Goal: Task Accomplishment & Management: Use online tool/utility

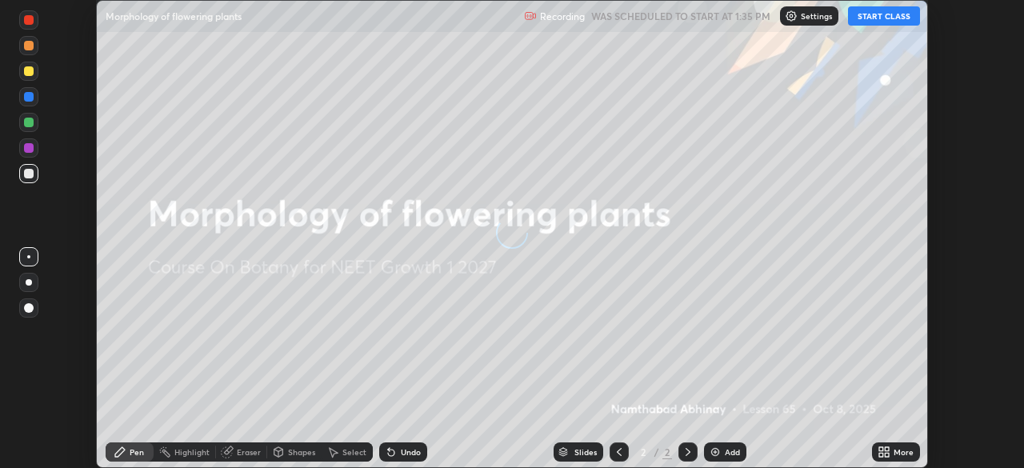
scroll to position [468, 1024]
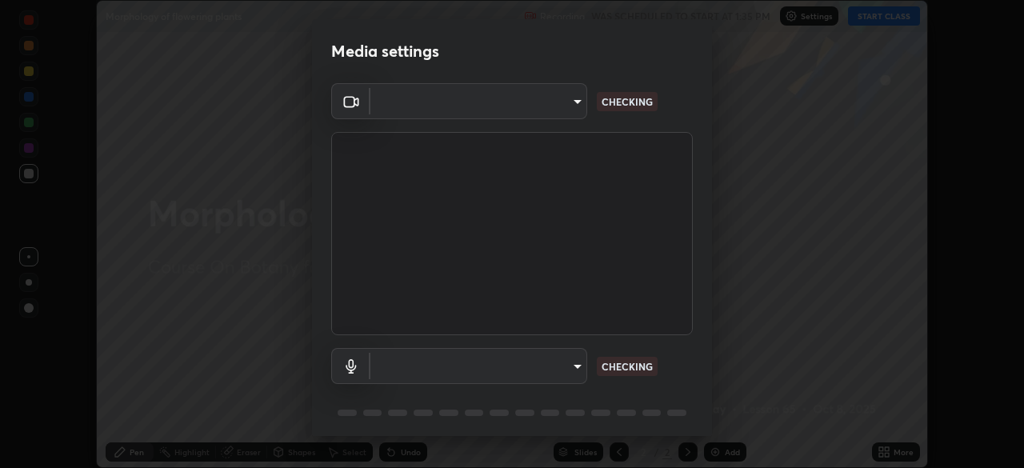
type input "7d0b8c16c6b3f4d335d6c038b97393ba862c98d75c76340e9e82cb338f64ebf2"
click at [563, 363] on body "Erase all Morphology of flowering plants Recording WAS SCHEDULED TO START AT 1:…" at bounding box center [512, 234] width 1024 height 468
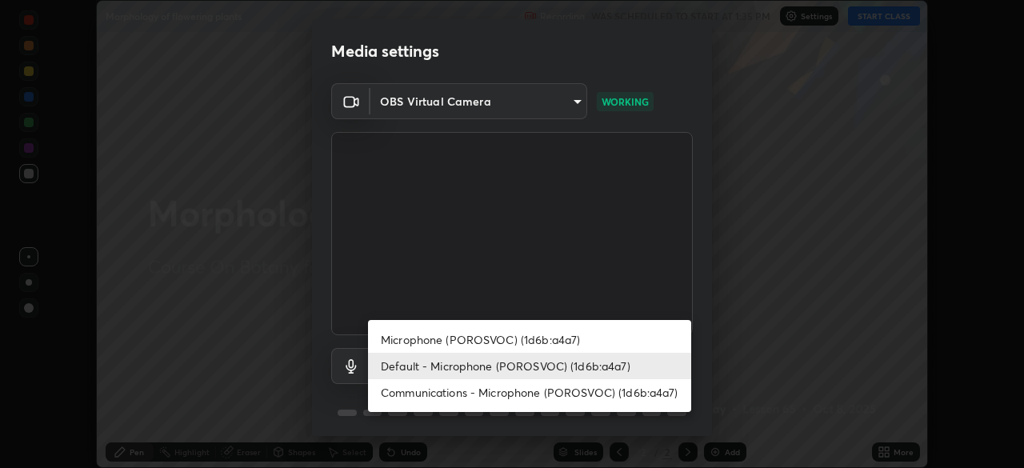
click at [567, 386] on li "Communications - Microphone (POROSVOC) (1d6b:a4a7)" at bounding box center [529, 392] width 323 height 26
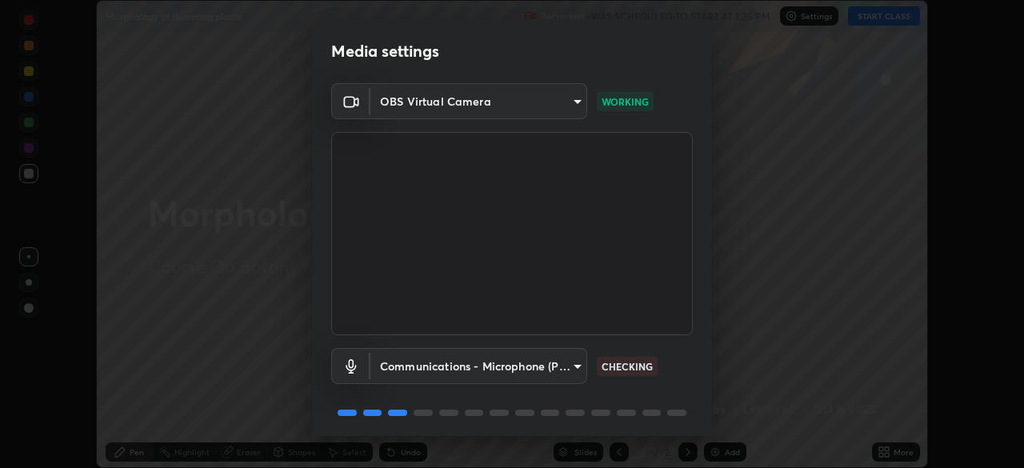
click at [552, 368] on body "Erase all Morphology of flowering plants Recording WAS SCHEDULED TO START AT 1:…" at bounding box center [512, 234] width 1024 height 468
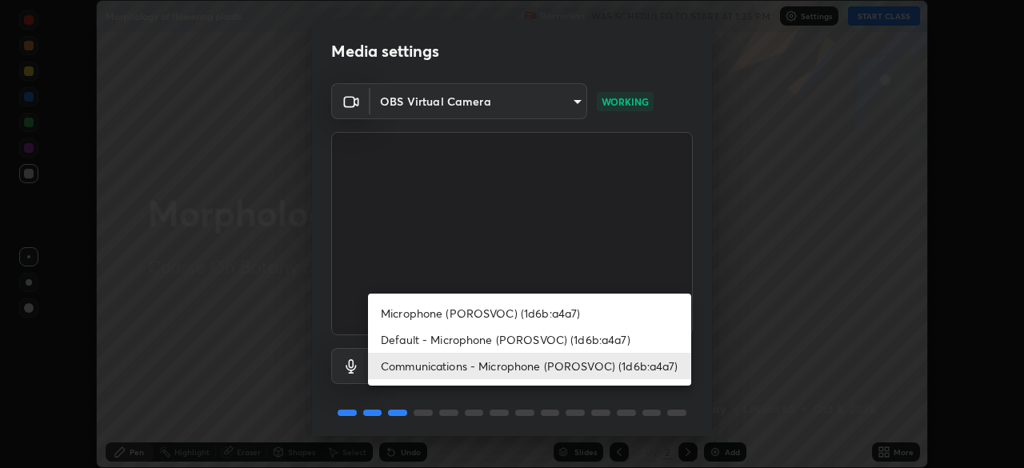
click at [559, 314] on li "Microphone (POROSVOC) (1d6b:a4a7)" at bounding box center [529, 313] width 323 height 26
type input "cfd124724345cb465bfdc4fa910fd88a59403dc70bf1074e19ab1f8233826439"
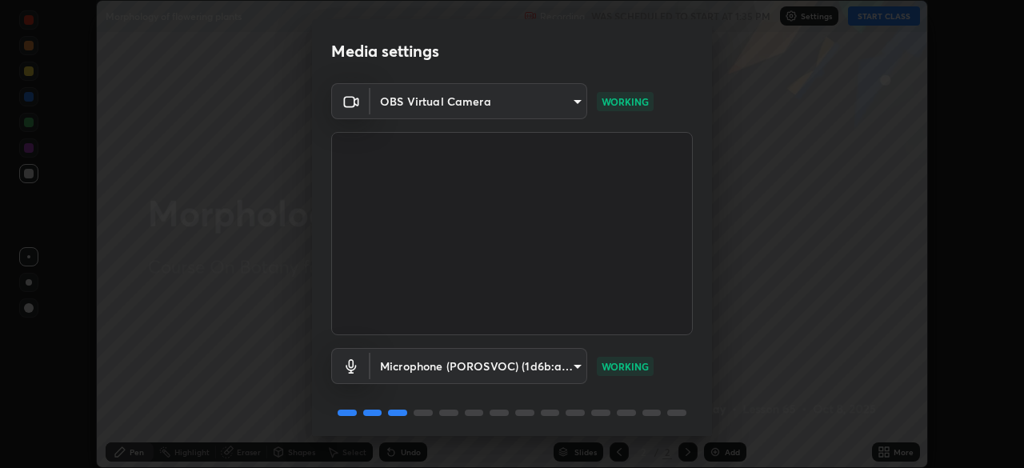
scroll to position [57, 0]
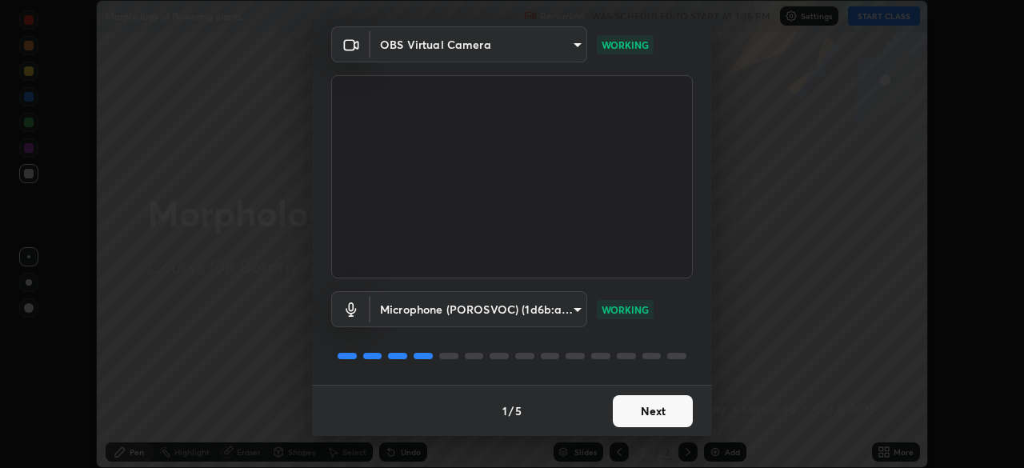
click at [650, 425] on button "Next" at bounding box center [653, 411] width 80 height 32
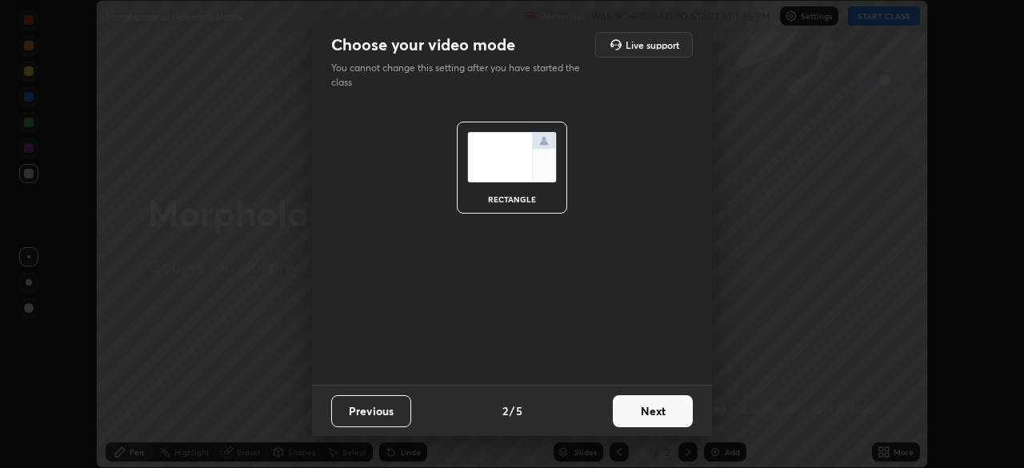
scroll to position [0, 0]
click at [655, 418] on button "Next" at bounding box center [653, 411] width 80 height 32
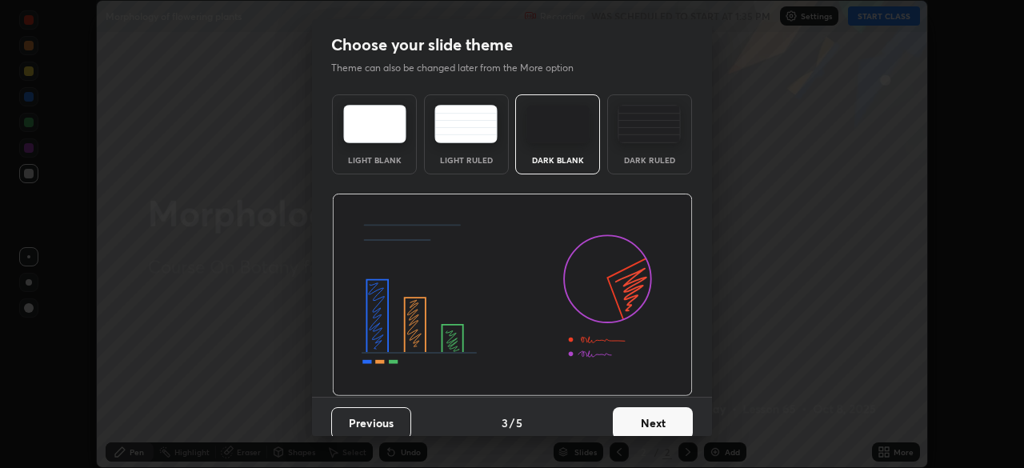
click at [660, 415] on button "Next" at bounding box center [653, 423] width 80 height 32
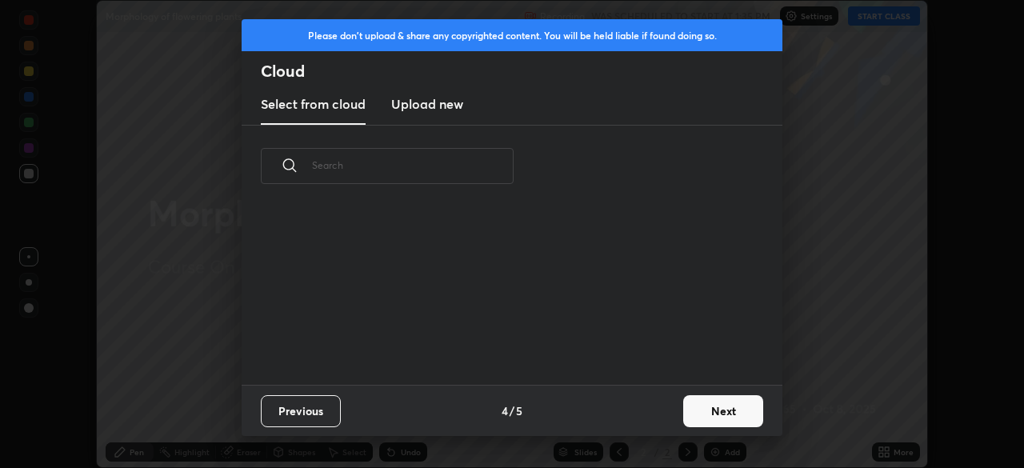
click at [683, 415] on button "Next" at bounding box center [723, 411] width 80 height 32
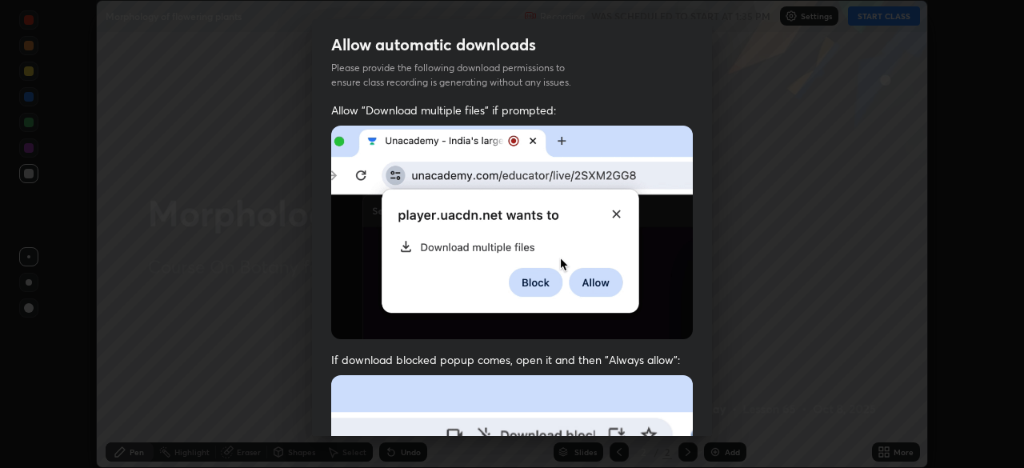
click at [703, 415] on div "Allow "Download multiple files" if prompted: If download blocked popup comes, o…" at bounding box center [512, 439] width 400 height 674
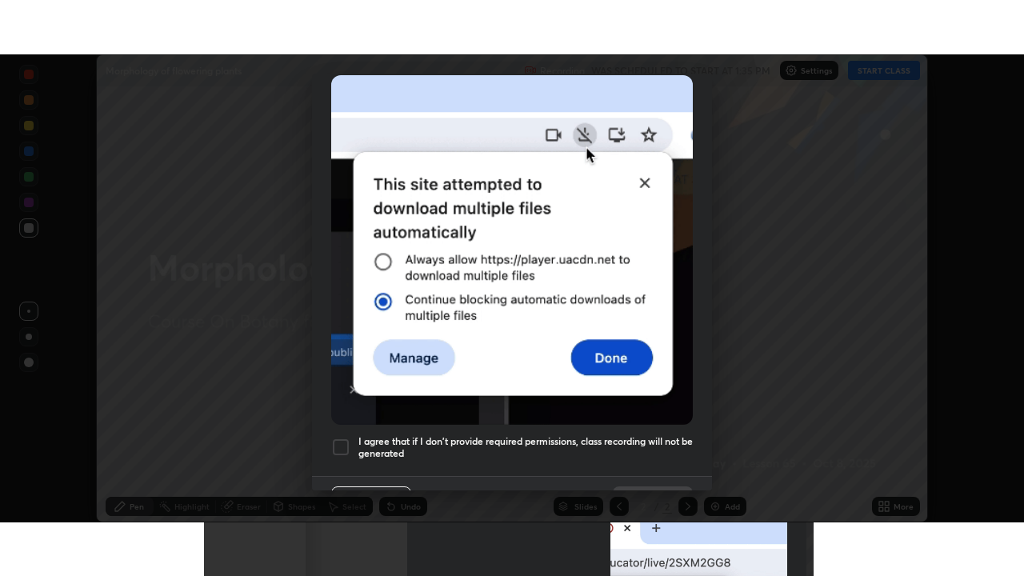
scroll to position [383, 0]
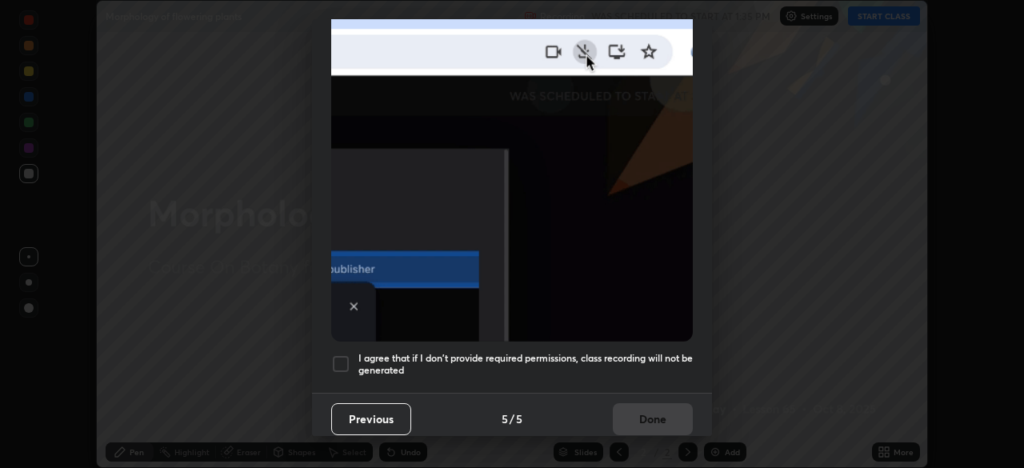
click at [344, 359] on div at bounding box center [340, 364] width 19 height 19
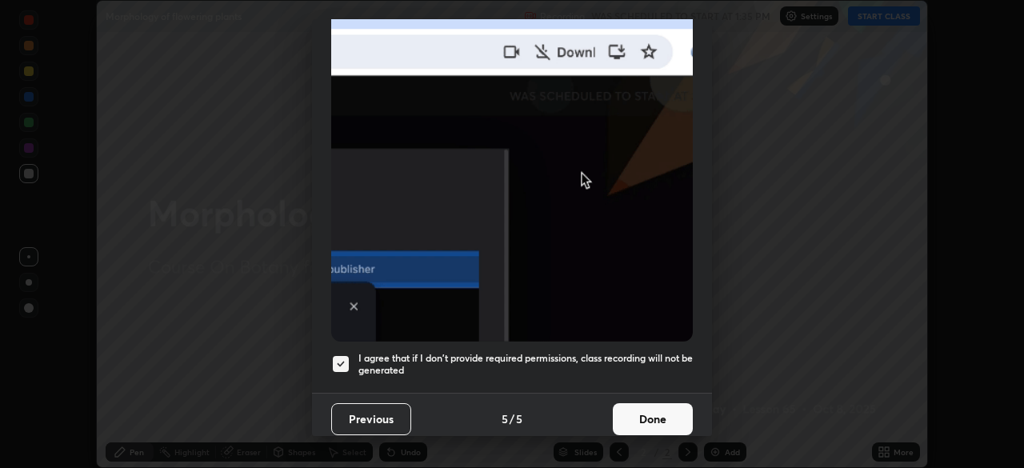
click at [645, 408] on button "Done" at bounding box center [653, 419] width 80 height 32
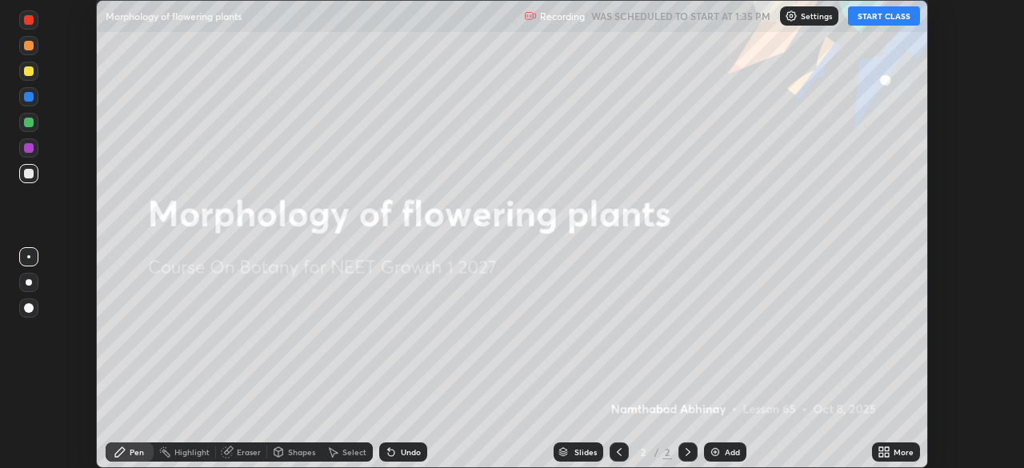
click at [882, 19] on button "START CLASS" at bounding box center [884, 15] width 72 height 19
click at [901, 445] on div "More" at bounding box center [896, 452] width 48 height 19
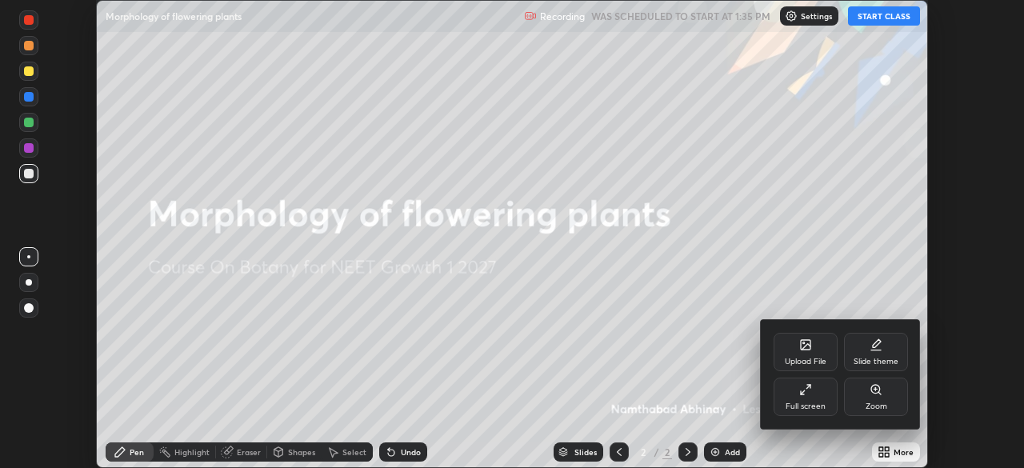
click at [827, 393] on div "Full screen" at bounding box center [806, 397] width 64 height 38
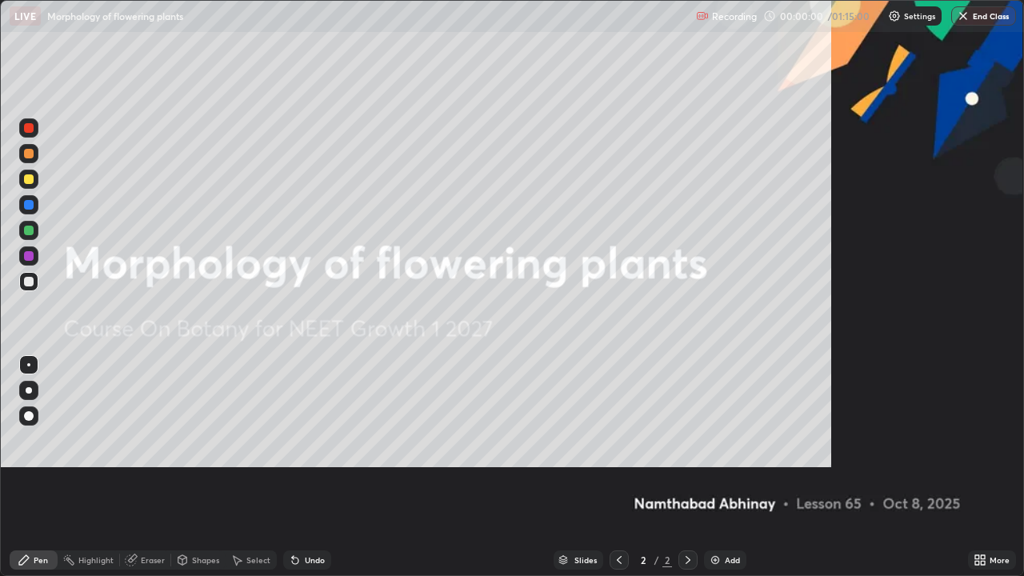
scroll to position [576, 1024]
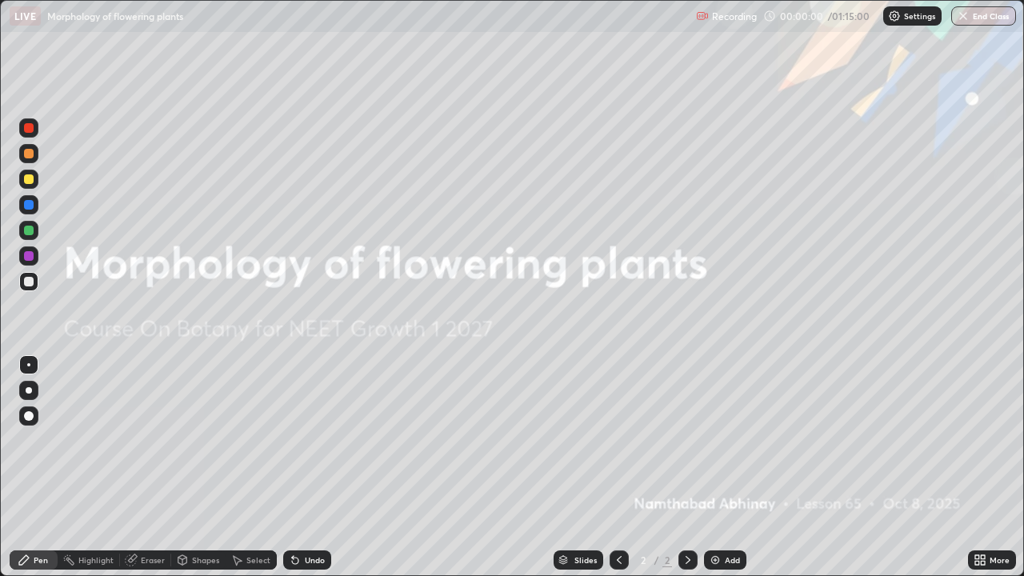
click at [719, 467] on img at bounding box center [715, 560] width 13 height 13
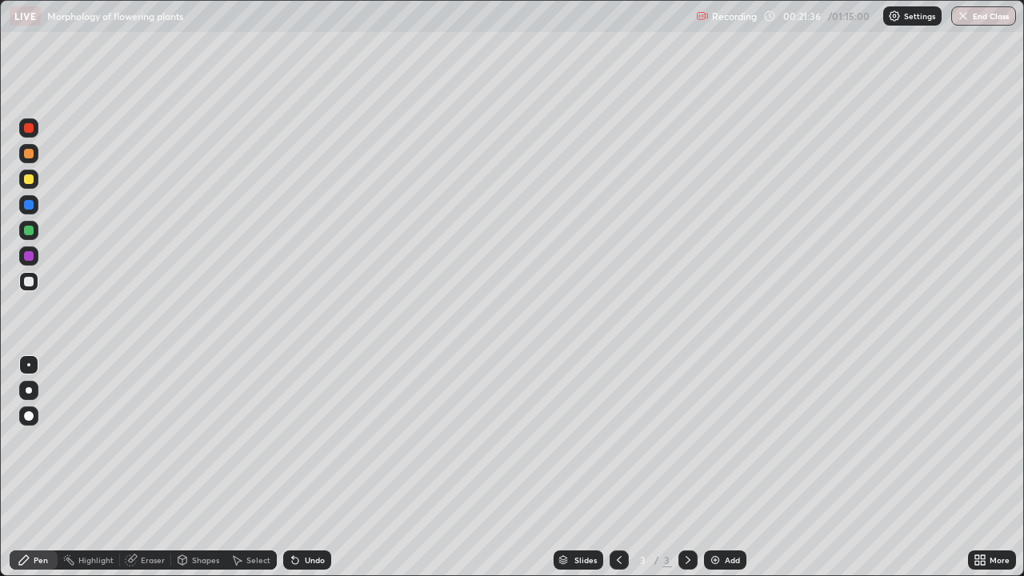
click at [993, 467] on div "More" at bounding box center [1000, 560] width 20 height 8
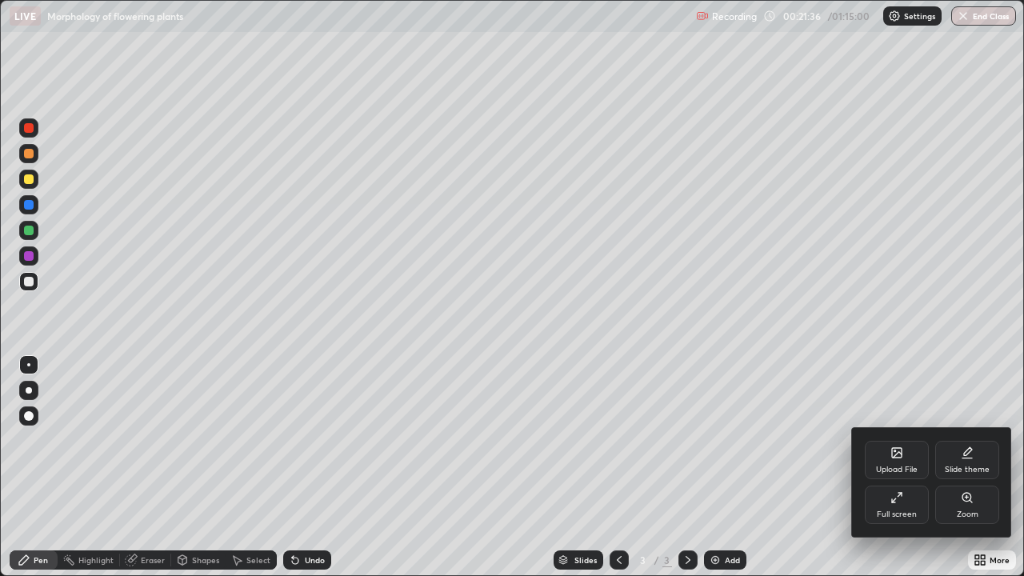
click at [970, 467] on div "Zoom" at bounding box center [968, 515] width 22 height 8
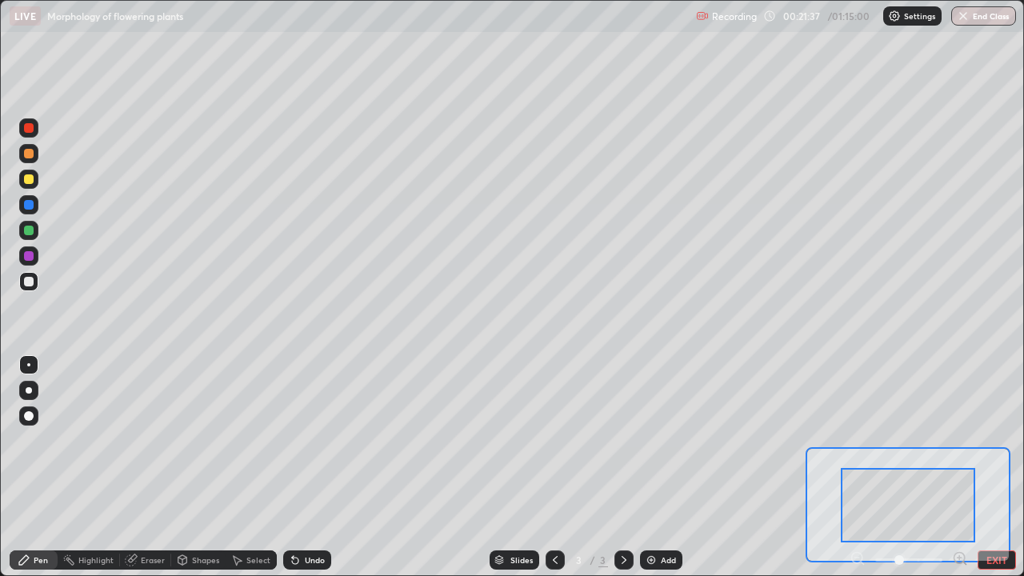
click at [960, 467] on icon at bounding box center [960, 558] width 4 height 0
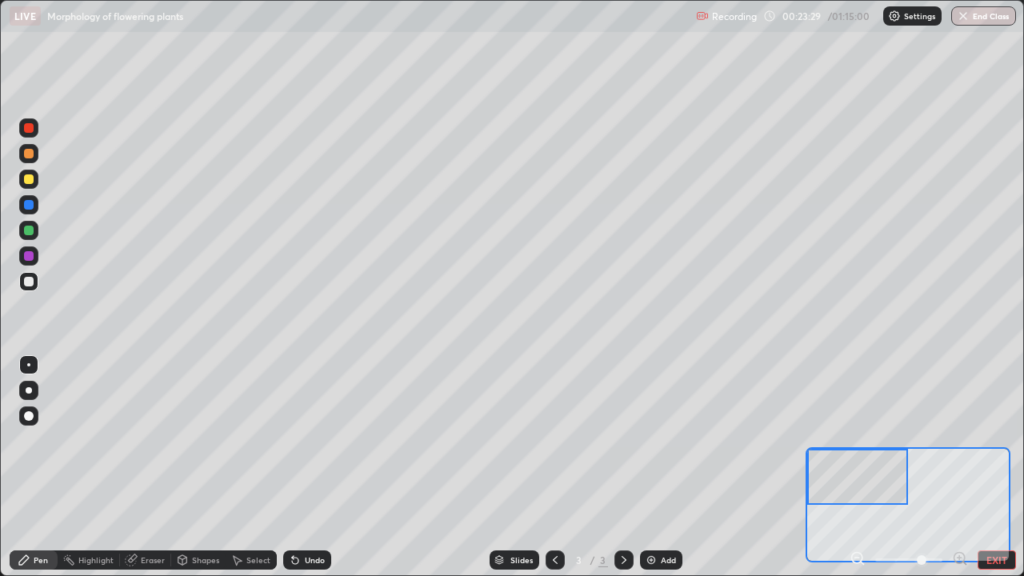
click at [24, 131] on div at bounding box center [28, 127] width 19 height 19
click at [28, 178] on div at bounding box center [29, 179] width 10 height 10
click at [31, 288] on div at bounding box center [28, 281] width 19 height 19
click at [29, 130] on div at bounding box center [29, 128] width 10 height 10
click at [30, 176] on div at bounding box center [29, 179] width 10 height 10
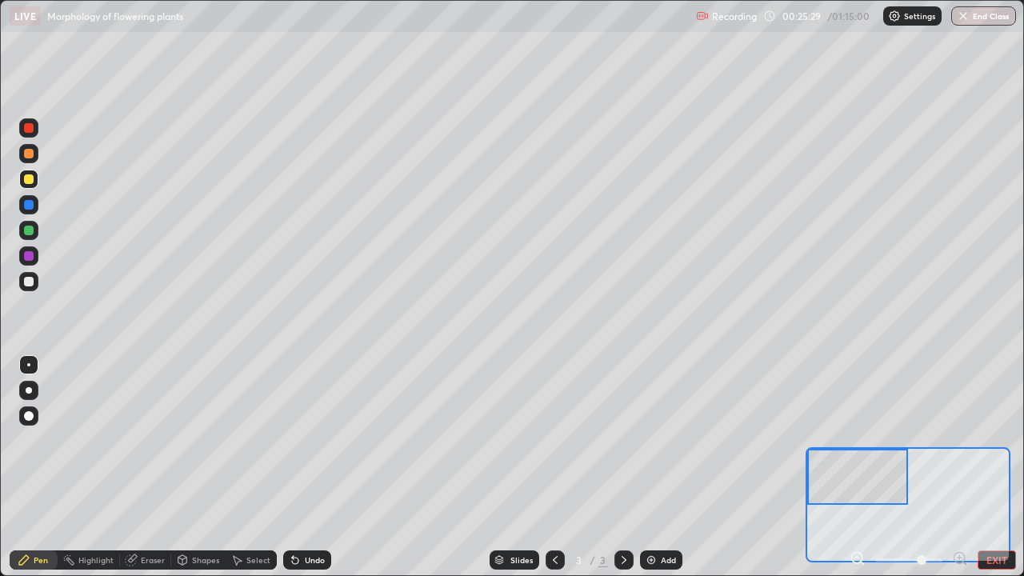
click at [30, 205] on div at bounding box center [29, 205] width 10 height 10
click at [33, 208] on div at bounding box center [29, 205] width 10 height 10
click at [30, 284] on div at bounding box center [29, 282] width 10 height 10
click at [144, 467] on div "Eraser" at bounding box center [153, 560] width 24 height 8
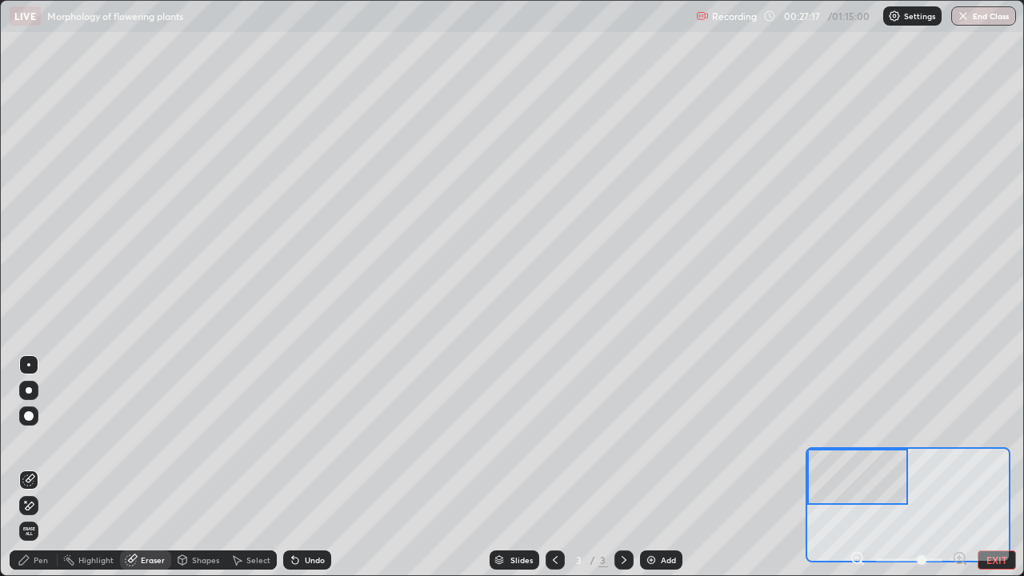
click at [30, 467] on div "Pen" at bounding box center [34, 560] width 48 height 19
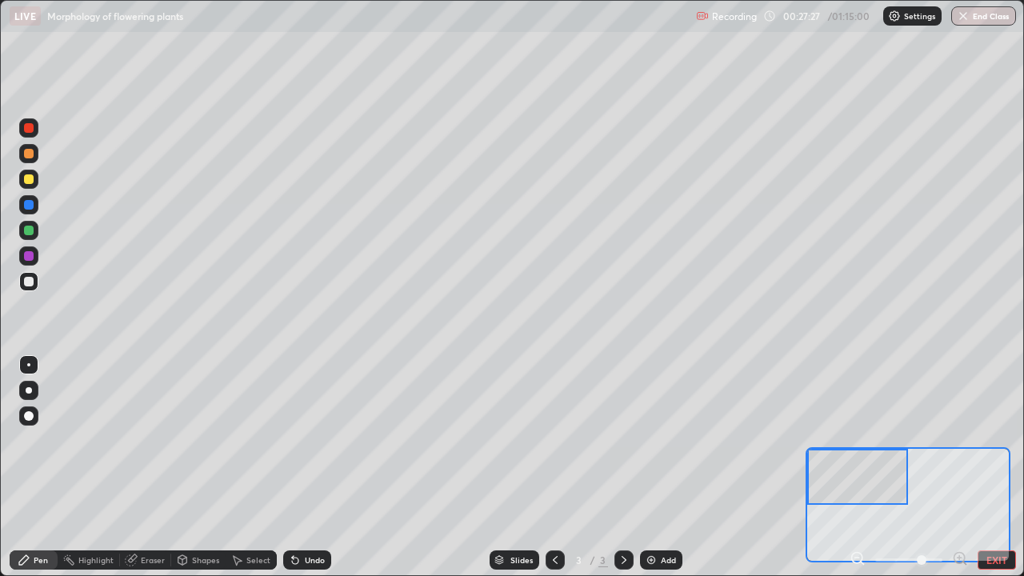
click at [28, 228] on div at bounding box center [29, 231] width 10 height 10
click at [27, 281] on div at bounding box center [29, 282] width 10 height 10
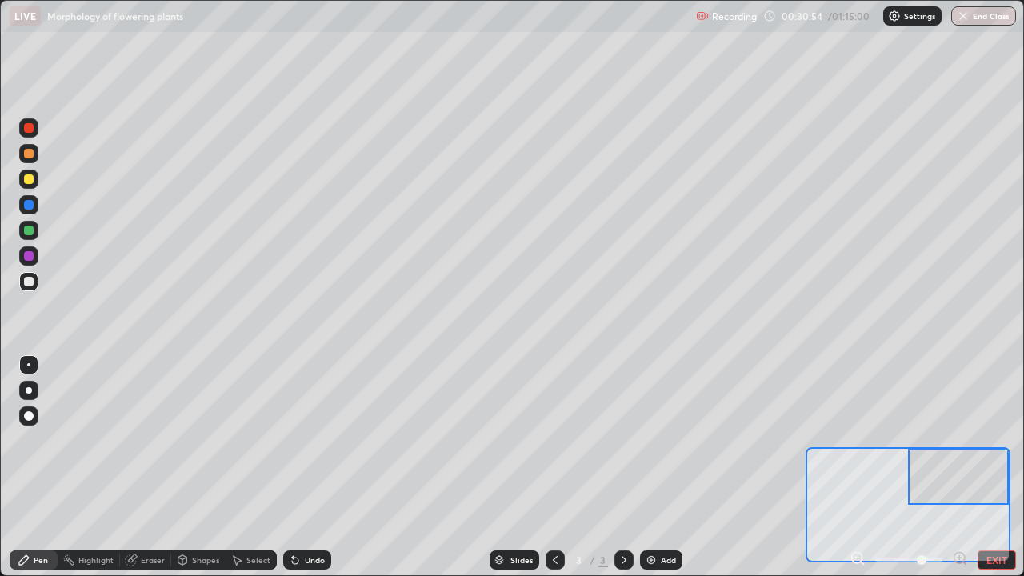
click at [23, 122] on div at bounding box center [28, 127] width 19 height 19
click at [30, 287] on div at bounding box center [28, 281] width 19 height 19
click at [27, 285] on div at bounding box center [29, 282] width 10 height 10
click at [23, 186] on div at bounding box center [28, 179] width 19 height 19
click at [31, 282] on div at bounding box center [29, 282] width 10 height 10
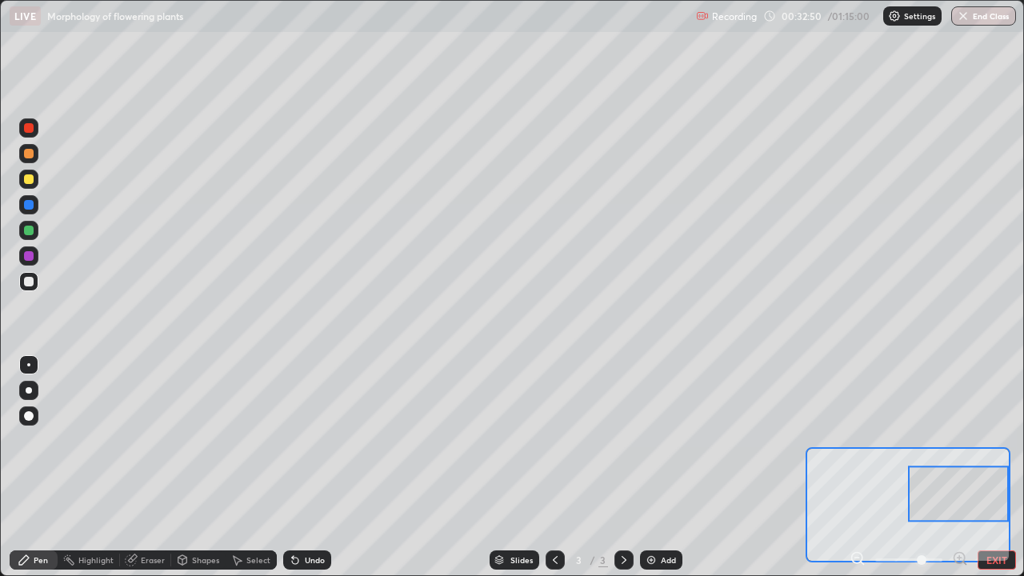
click at [28, 183] on div at bounding box center [29, 179] width 10 height 10
click at [30, 205] on div at bounding box center [29, 205] width 10 height 10
click at [149, 467] on div "Eraser" at bounding box center [153, 560] width 24 height 8
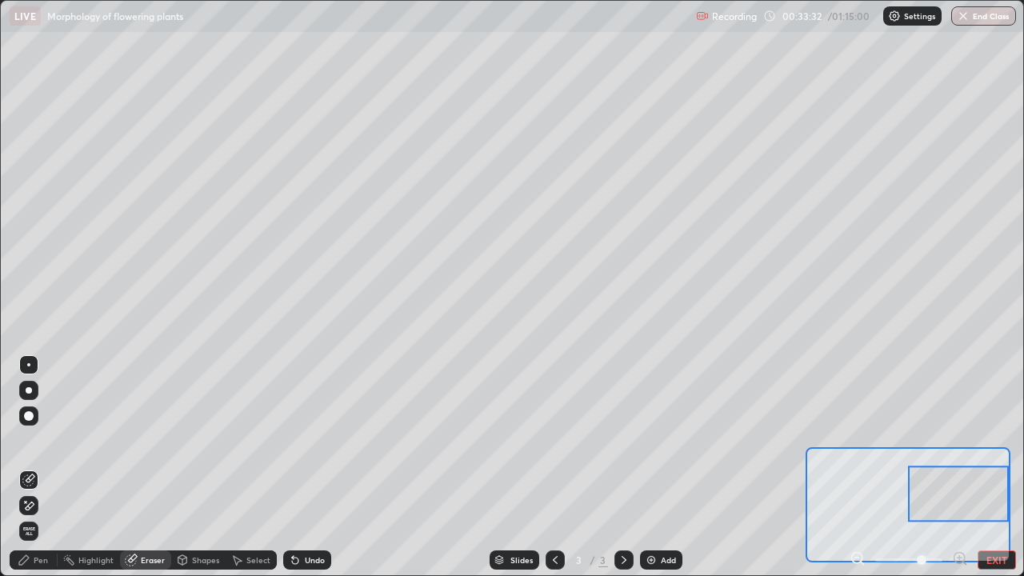
click at [37, 467] on div "Pen" at bounding box center [34, 560] width 48 height 19
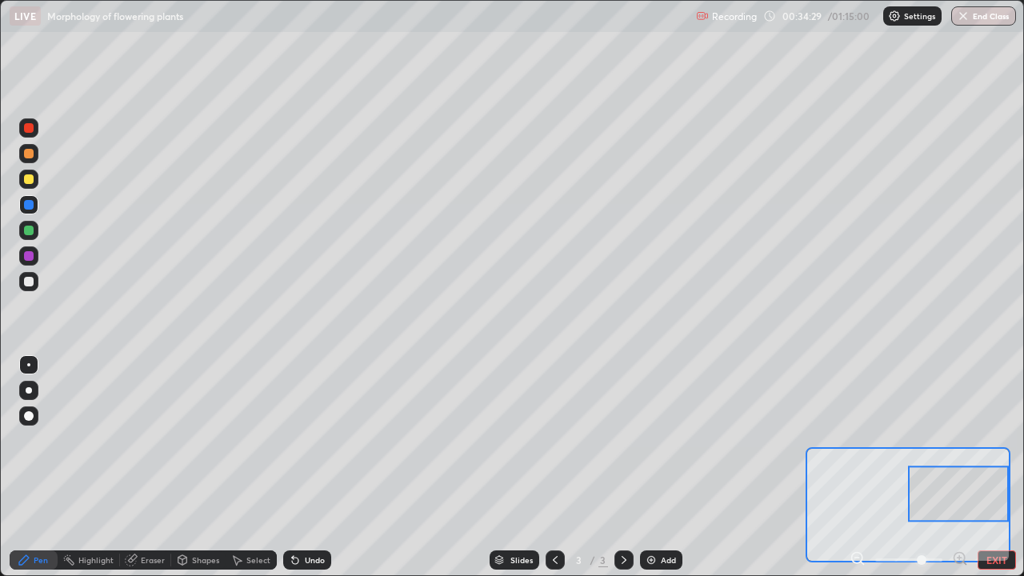
click at [30, 229] on div at bounding box center [29, 231] width 10 height 10
click at [29, 254] on div at bounding box center [29, 256] width 10 height 10
click at [997, 467] on button "EXIT" at bounding box center [997, 560] width 38 height 19
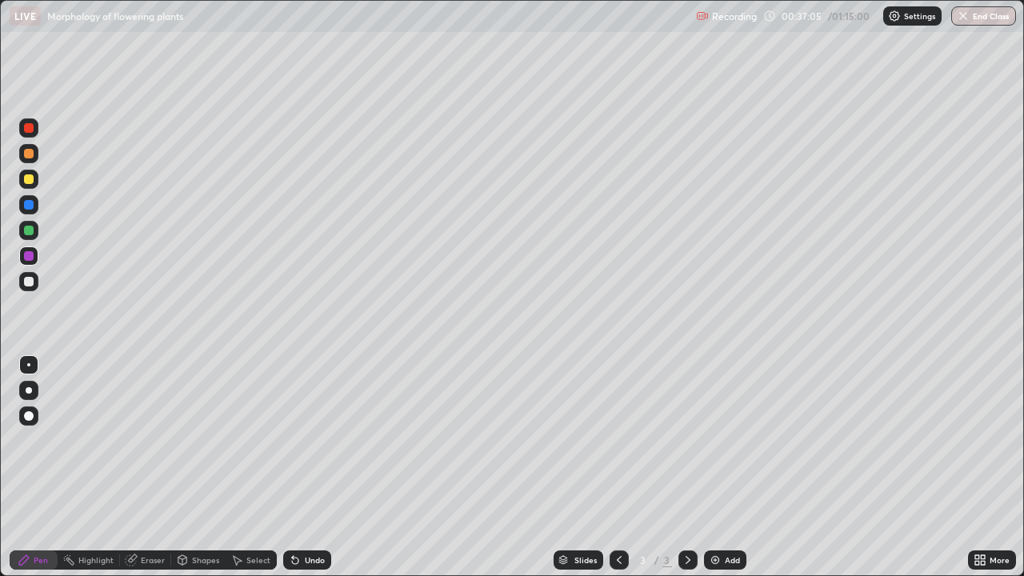
click at [996, 467] on div "More" at bounding box center [1000, 560] width 20 height 8
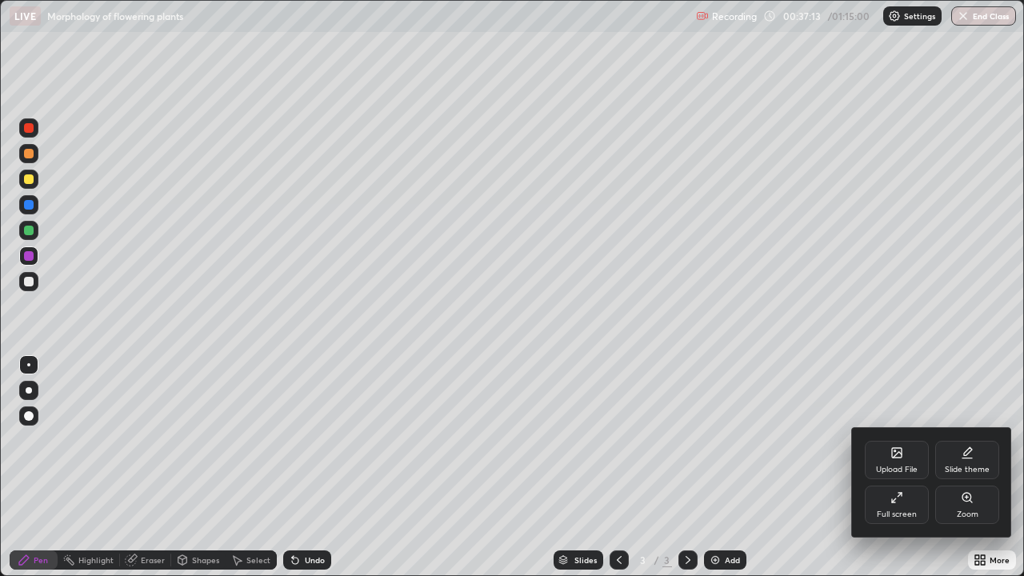
click at [884, 461] on div "Upload File" at bounding box center [897, 460] width 64 height 38
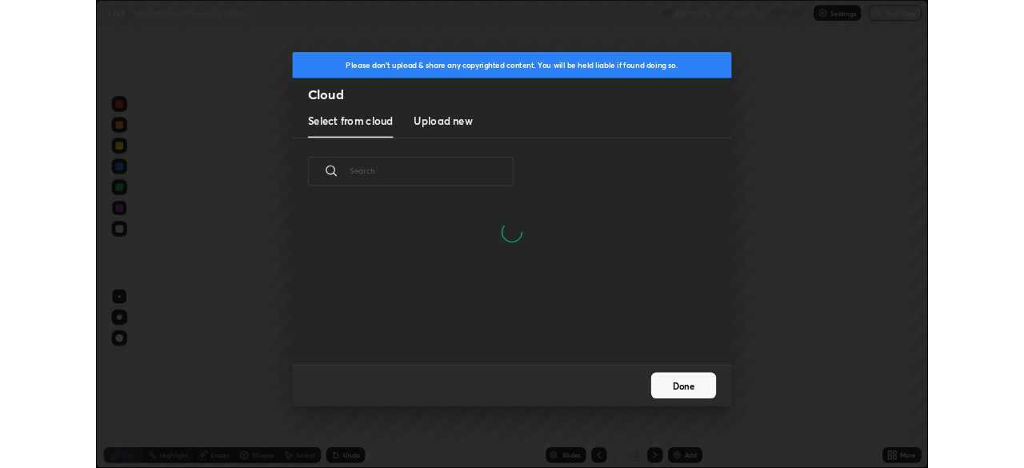
scroll to position [197, 514]
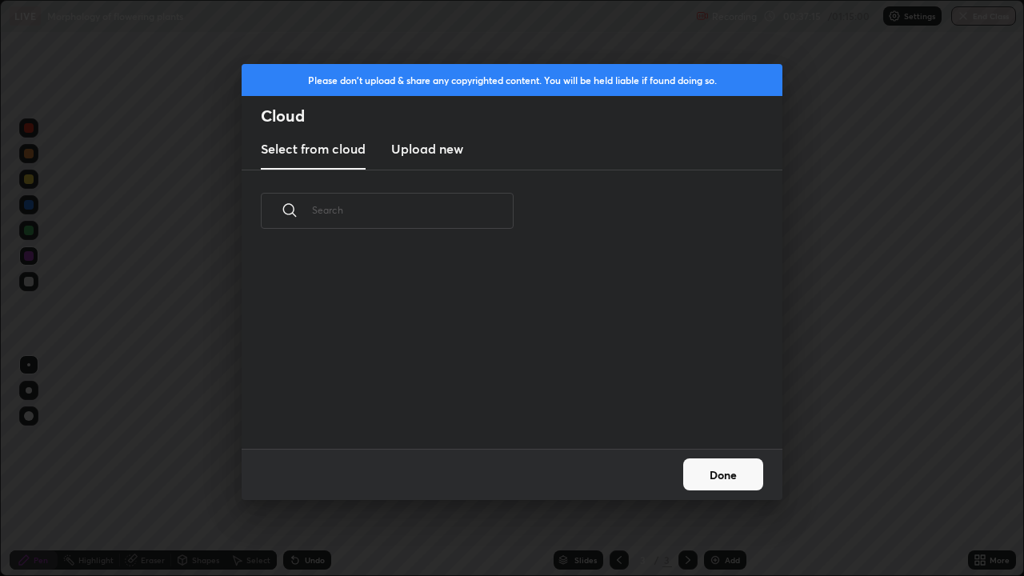
click at [445, 161] on new "Upload new" at bounding box center [427, 150] width 72 height 40
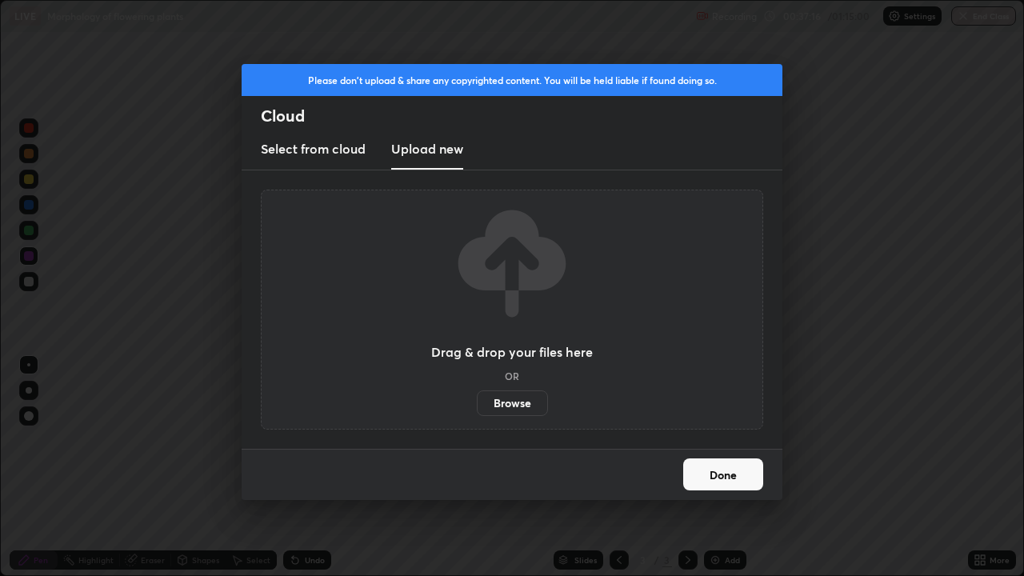
click at [481, 396] on label "Browse" at bounding box center [512, 404] width 71 height 26
click at [477, 396] on input "Browse" at bounding box center [477, 404] width 0 height 26
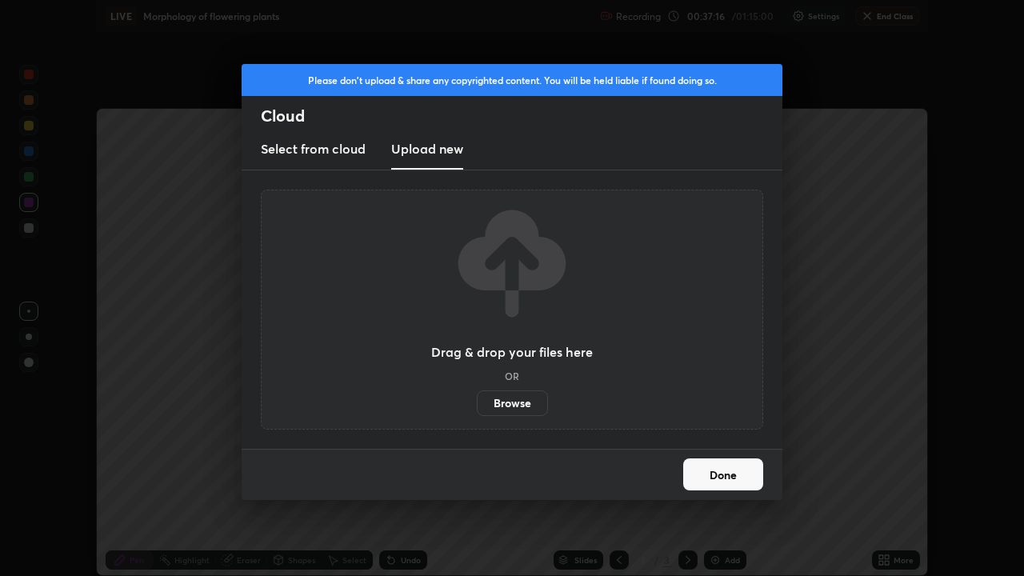
scroll to position [79561, 79005]
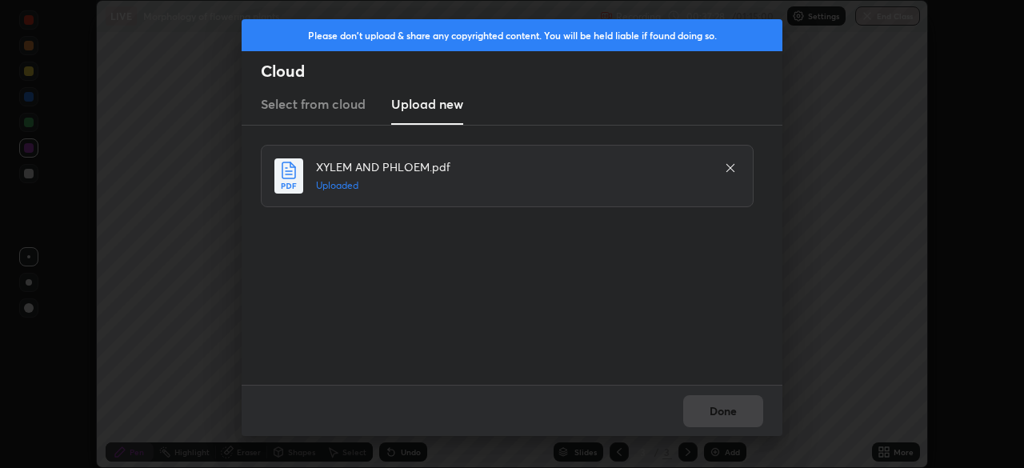
click at [747, 406] on button "Done" at bounding box center [723, 411] width 80 height 32
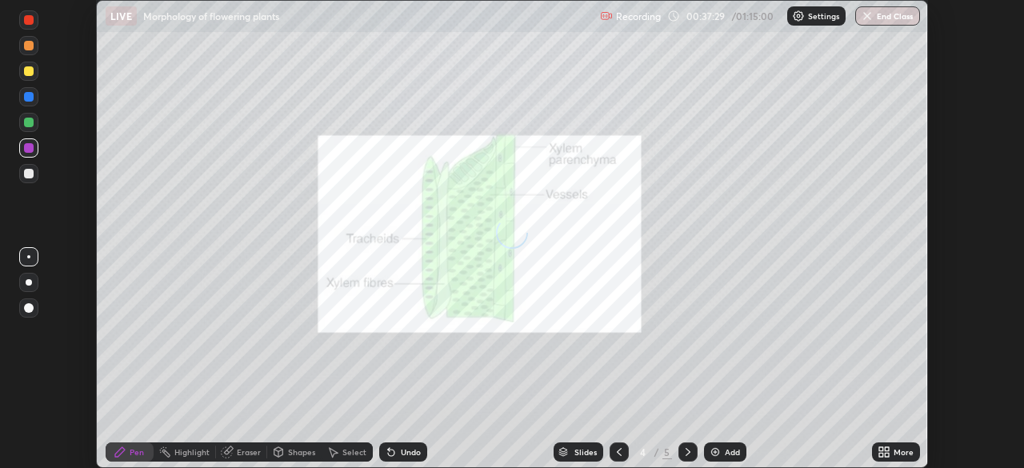
click at [903, 451] on div "More" at bounding box center [904, 452] width 20 height 8
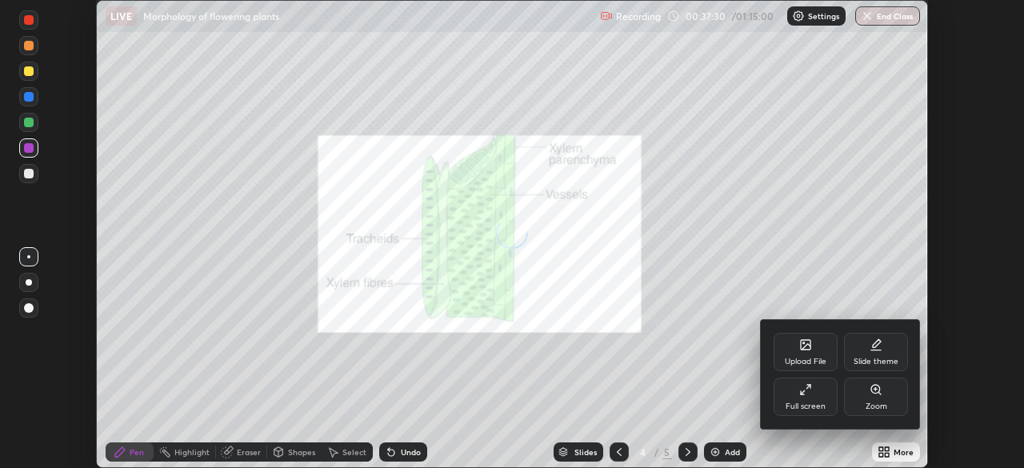
click at [815, 403] on div "Full screen" at bounding box center [806, 407] width 40 height 8
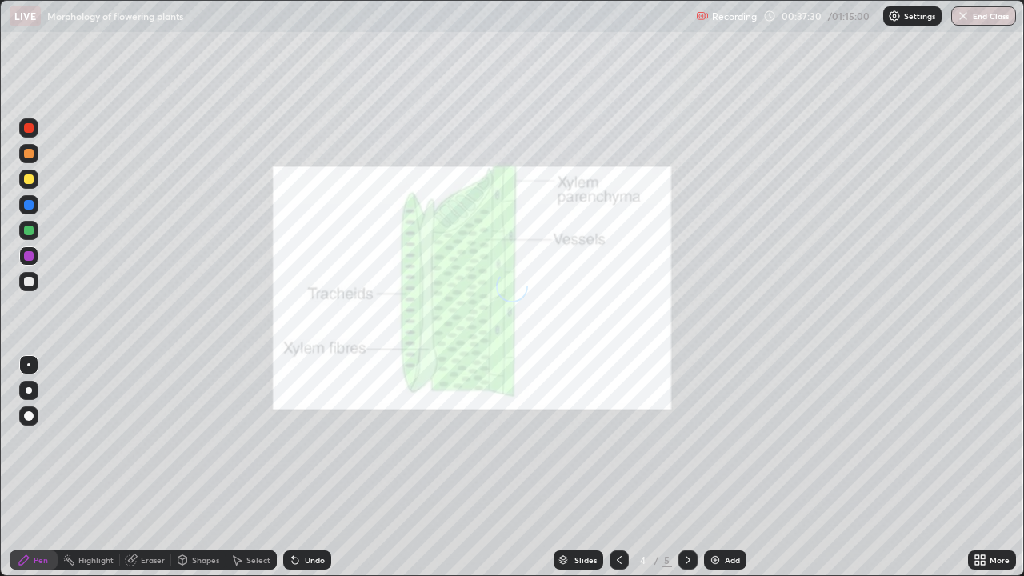
scroll to position [576, 1024]
click at [687, 467] on icon at bounding box center [688, 560] width 13 height 13
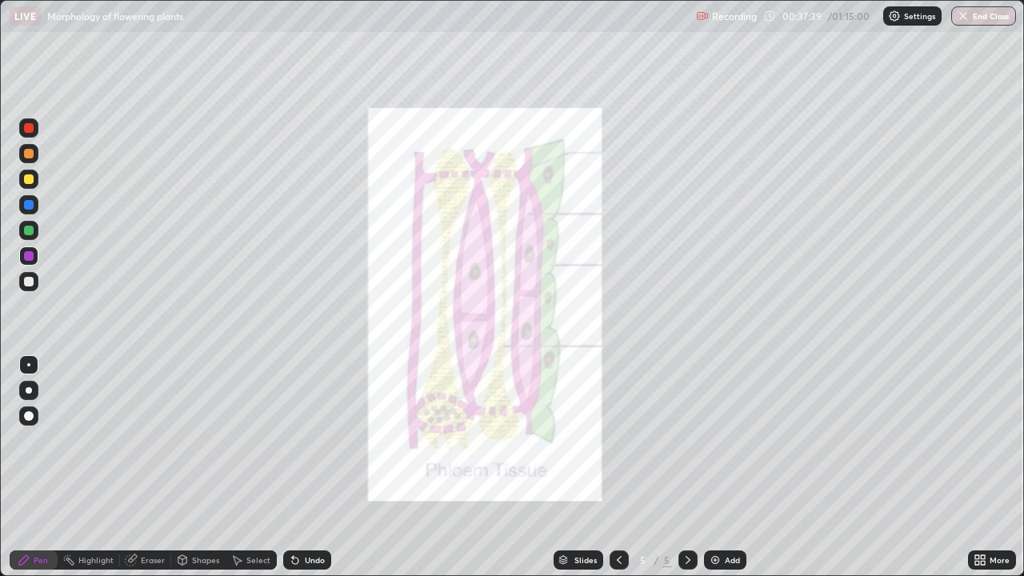
click at [24, 136] on div at bounding box center [28, 127] width 19 height 19
click at [985, 467] on icon at bounding box center [983, 563] width 4 height 4
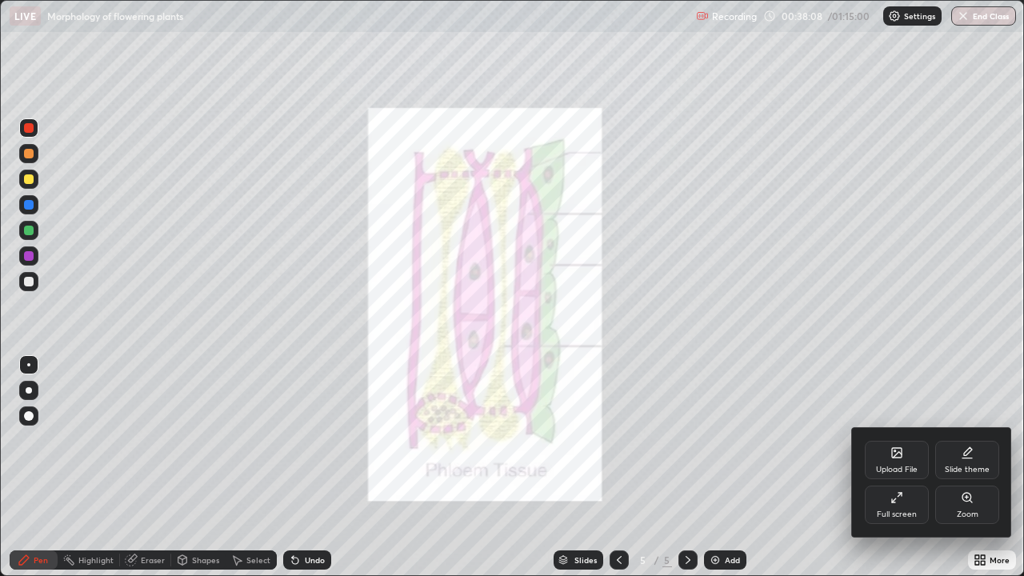
click at [972, 467] on div "Zoom" at bounding box center [968, 515] width 22 height 8
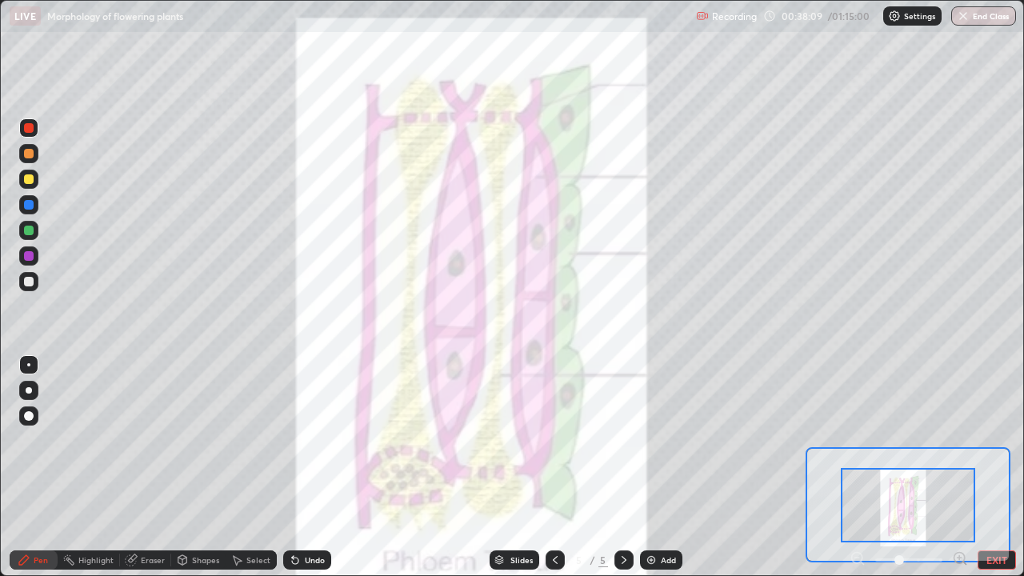
click at [960, 467] on icon at bounding box center [960, 558] width 4 height 0
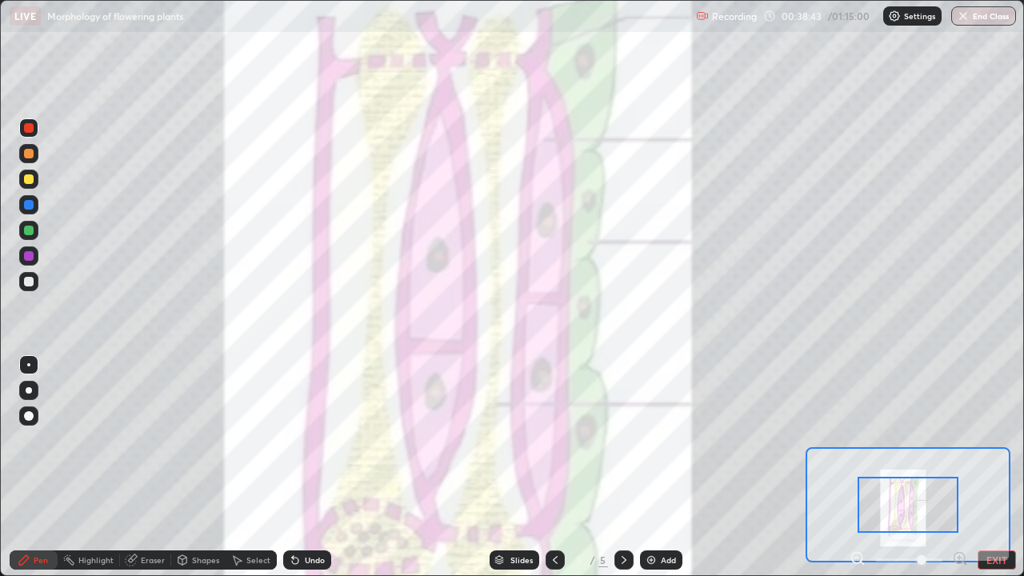
click at [1000, 467] on button "EXIT" at bounding box center [997, 560] width 38 height 19
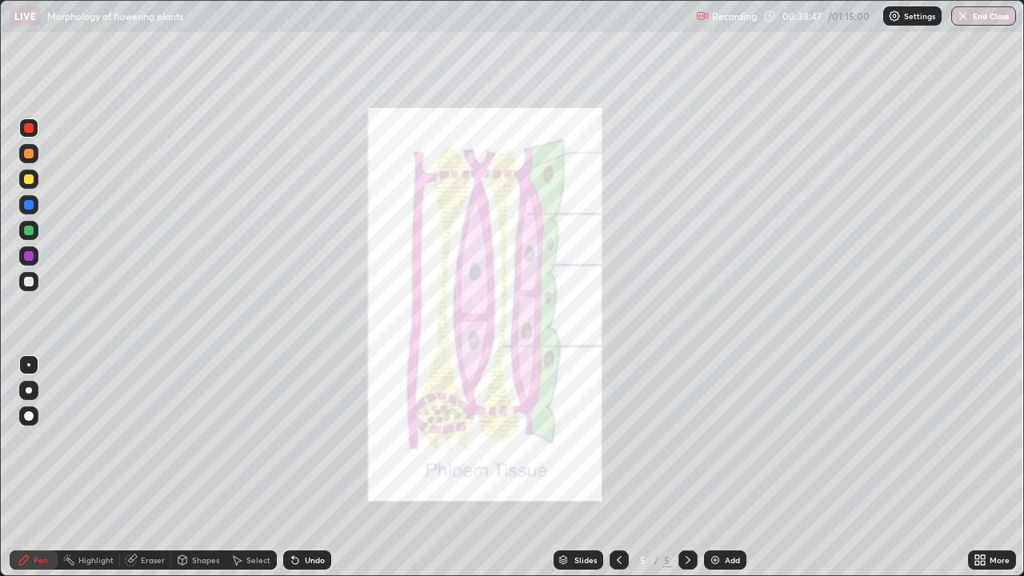
click at [28, 283] on div at bounding box center [29, 282] width 10 height 10
click at [26, 154] on div at bounding box center [29, 154] width 10 height 10
click at [623, 467] on icon at bounding box center [619, 560] width 13 height 13
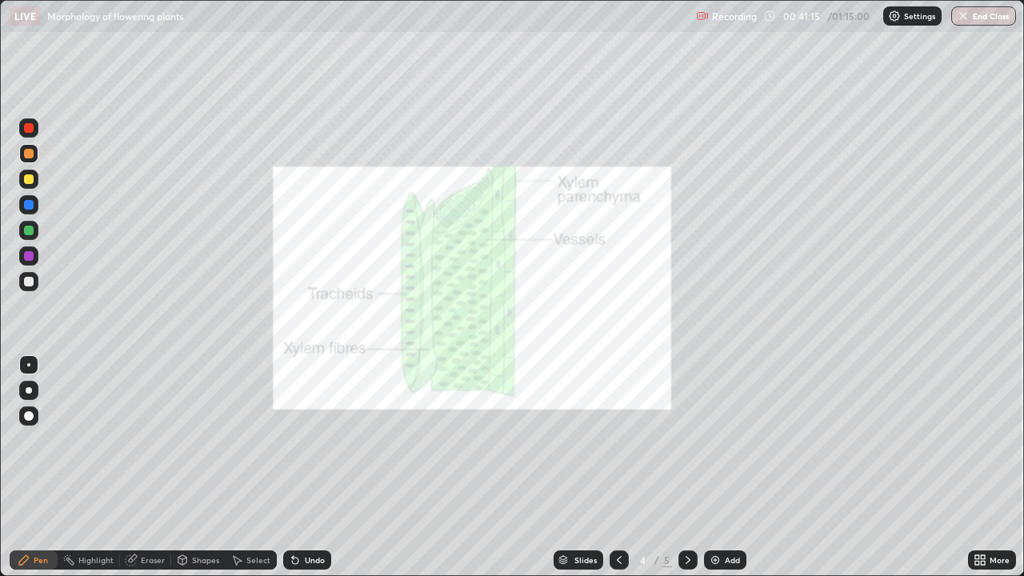
click at [618, 467] on icon at bounding box center [619, 560] width 13 height 13
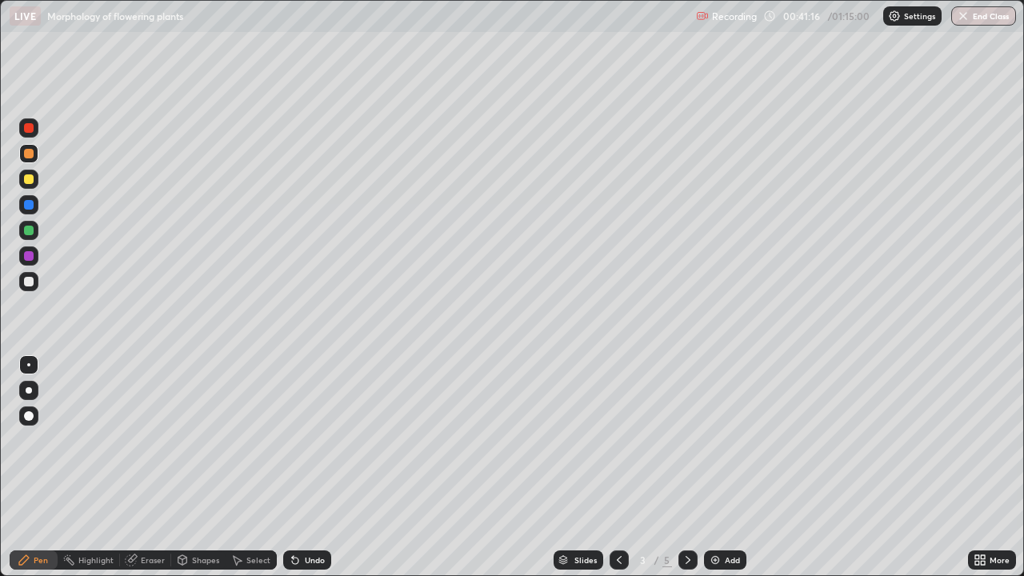
click at [998, 467] on div "More" at bounding box center [1000, 560] width 20 height 8
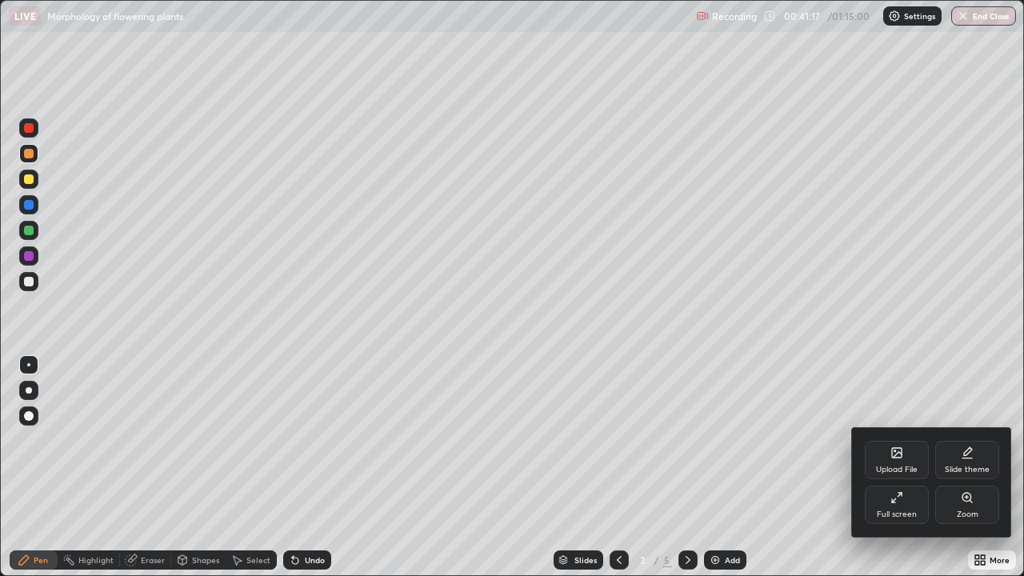
click at [976, 467] on div "Zoom" at bounding box center [968, 505] width 64 height 38
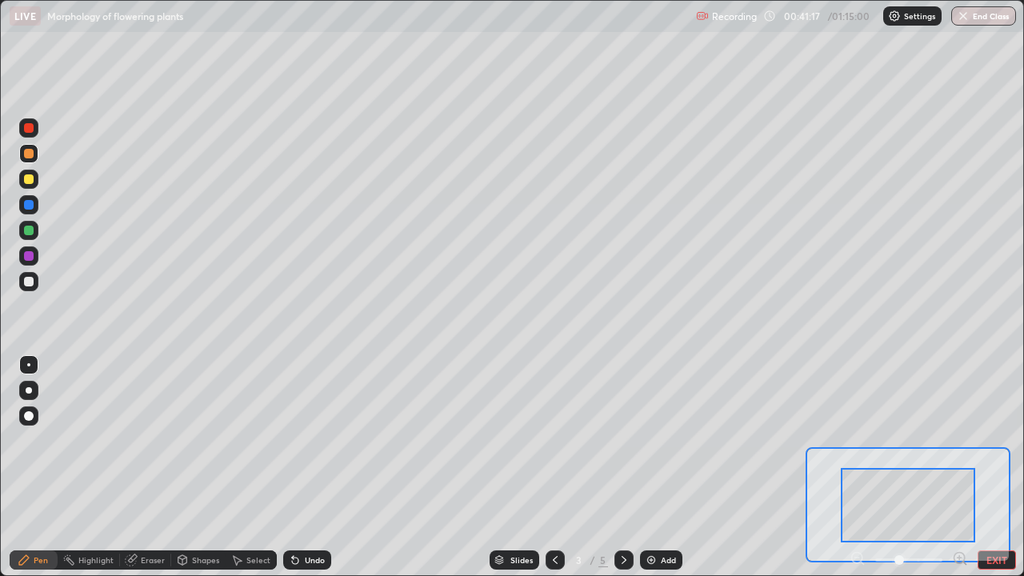
click at [960, 467] on icon at bounding box center [960, 558] width 4 height 0
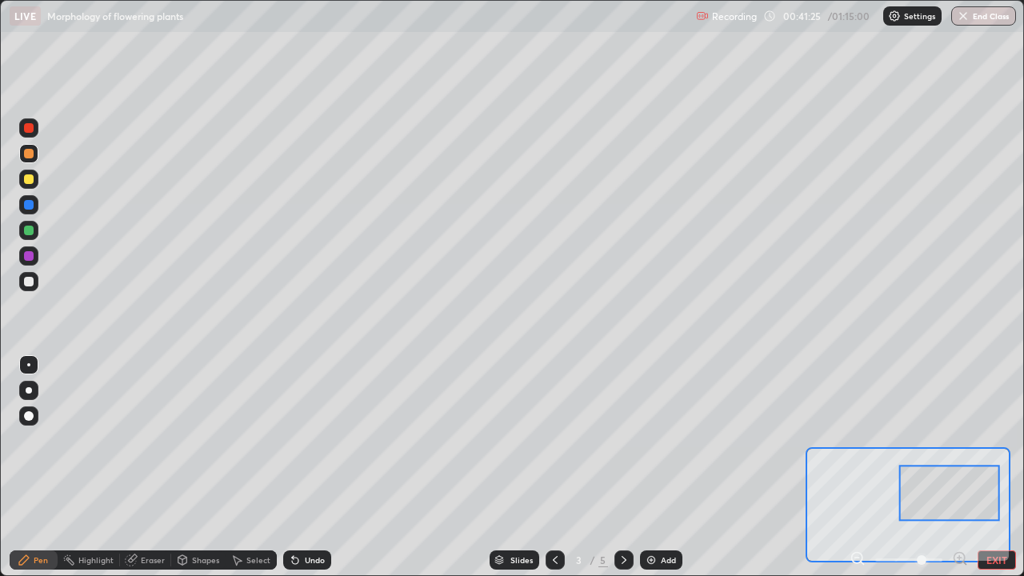
click at [627, 467] on icon at bounding box center [624, 560] width 13 height 13
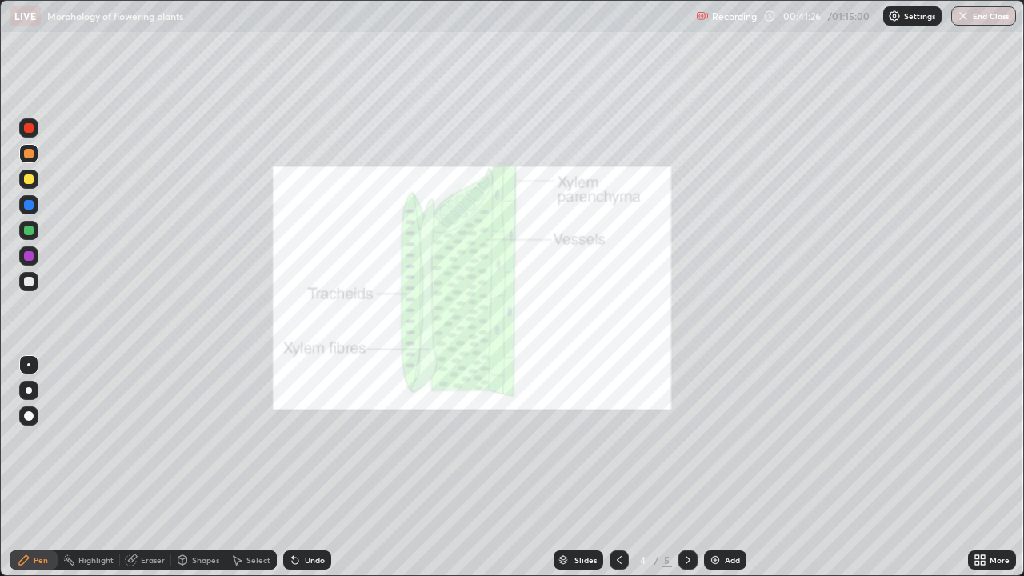
click at [687, 467] on icon at bounding box center [688, 560] width 13 height 13
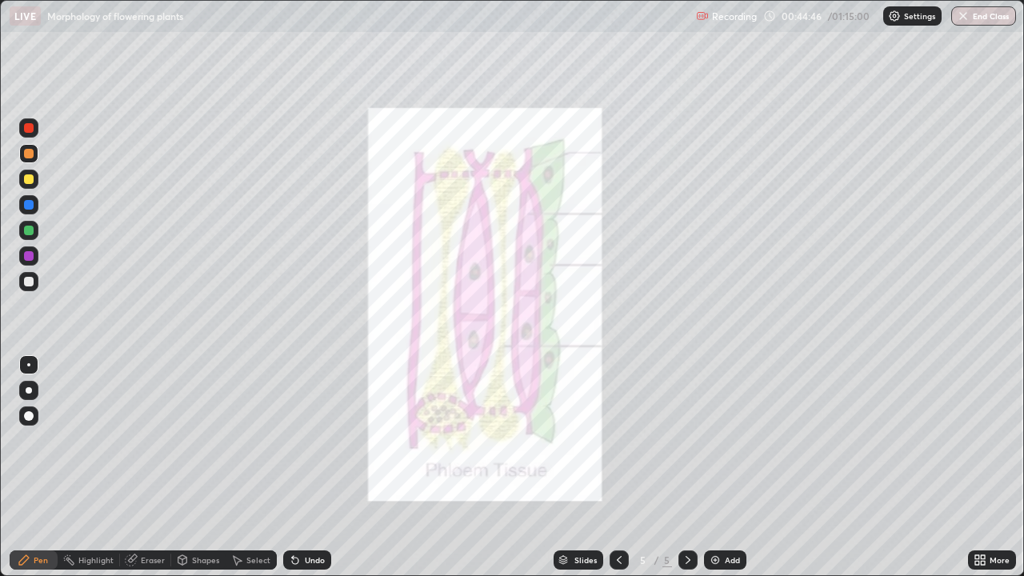
click at [725, 467] on div "Add" at bounding box center [732, 560] width 15 height 8
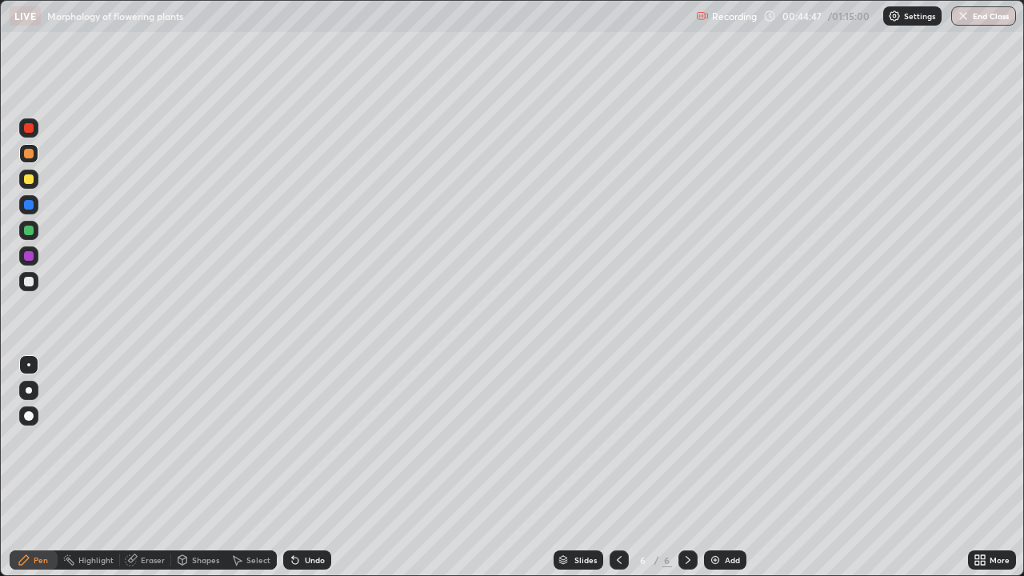
click at [975, 467] on div "More" at bounding box center [992, 560] width 48 height 19
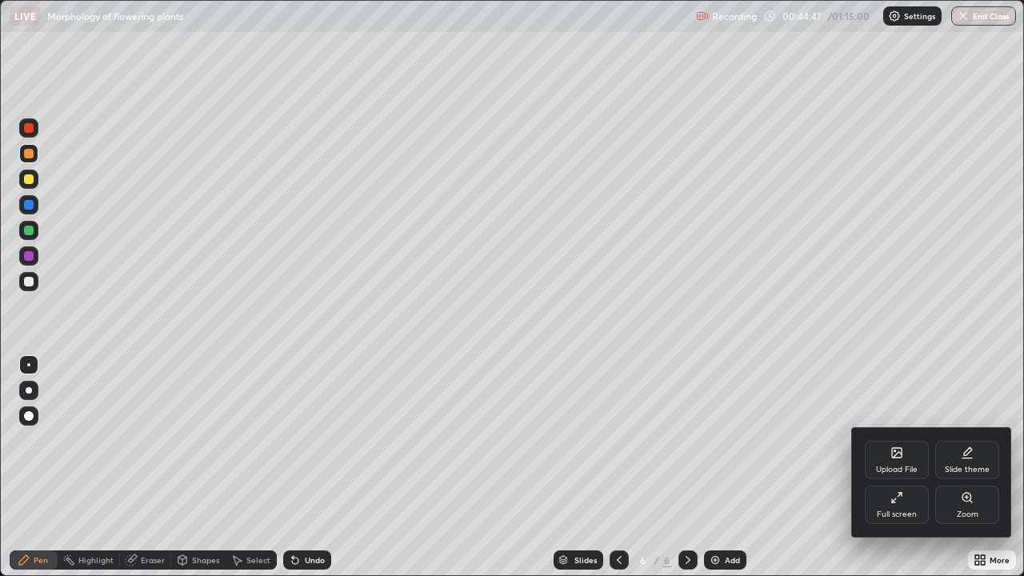
click at [968, 467] on div "Zoom" at bounding box center [968, 515] width 22 height 8
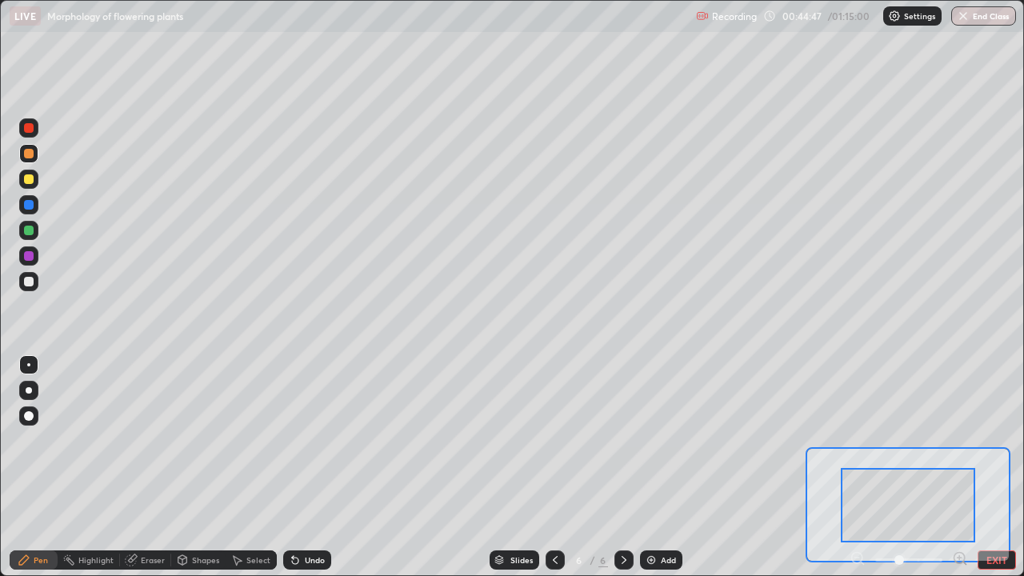
click at [962, 467] on icon at bounding box center [960, 559] width 16 height 16
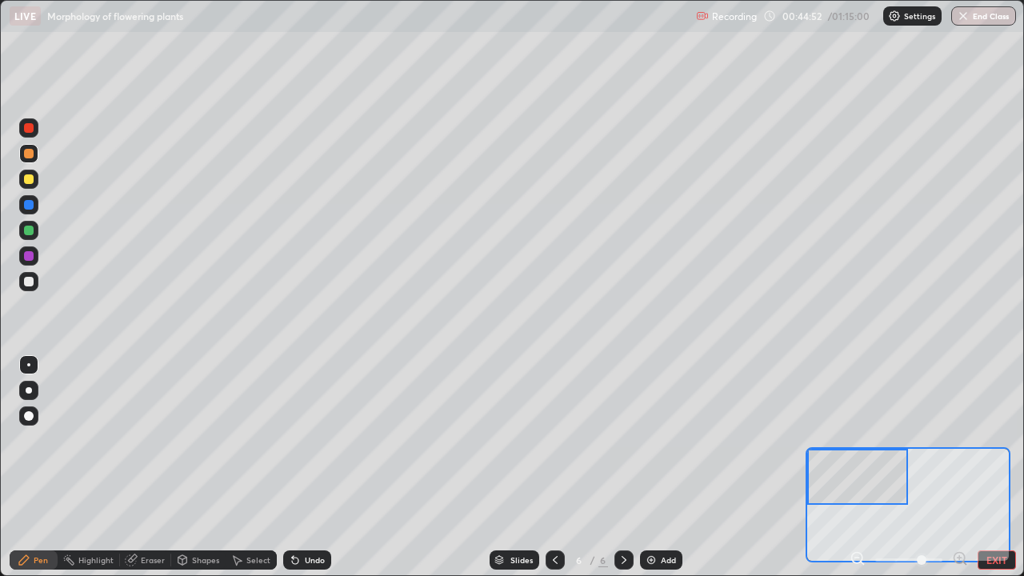
click at [26, 132] on div at bounding box center [29, 128] width 10 height 10
click at [27, 279] on div at bounding box center [29, 282] width 10 height 10
click at [26, 182] on div at bounding box center [29, 179] width 10 height 10
click at [28, 287] on div at bounding box center [28, 281] width 19 height 19
click at [27, 258] on div at bounding box center [29, 256] width 10 height 10
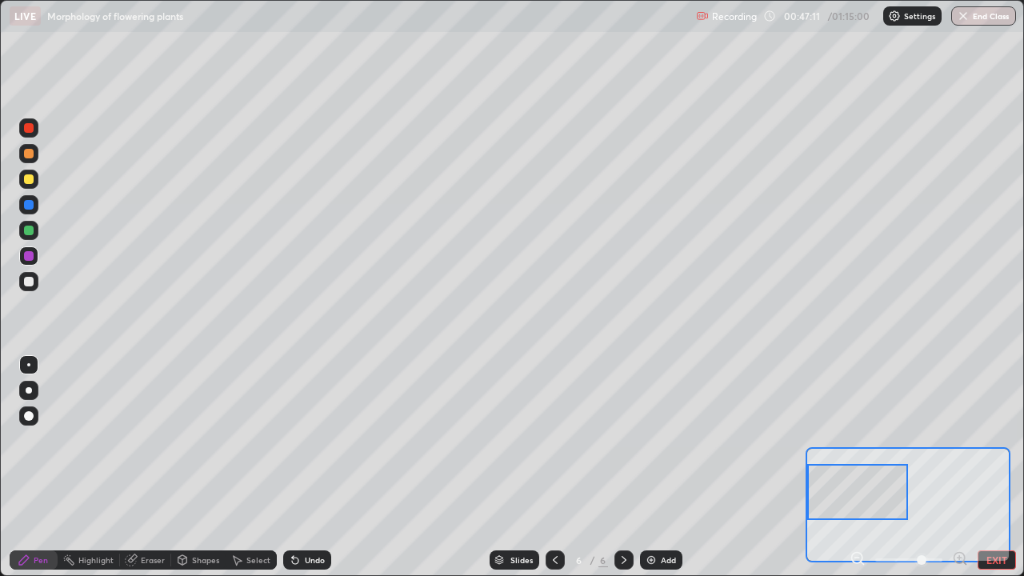
click at [31, 284] on div at bounding box center [29, 282] width 10 height 10
click at [30, 258] on div at bounding box center [29, 256] width 10 height 10
click at [25, 288] on div at bounding box center [28, 281] width 19 height 19
click at [982, 24] on button "End Class" at bounding box center [984, 15] width 63 height 19
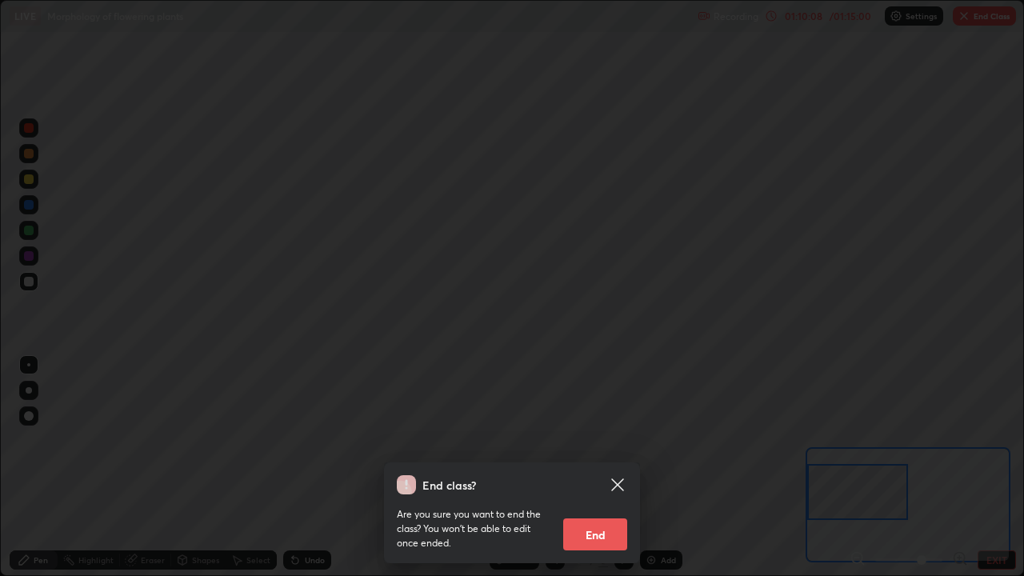
click at [607, 467] on button "End" at bounding box center [595, 535] width 64 height 32
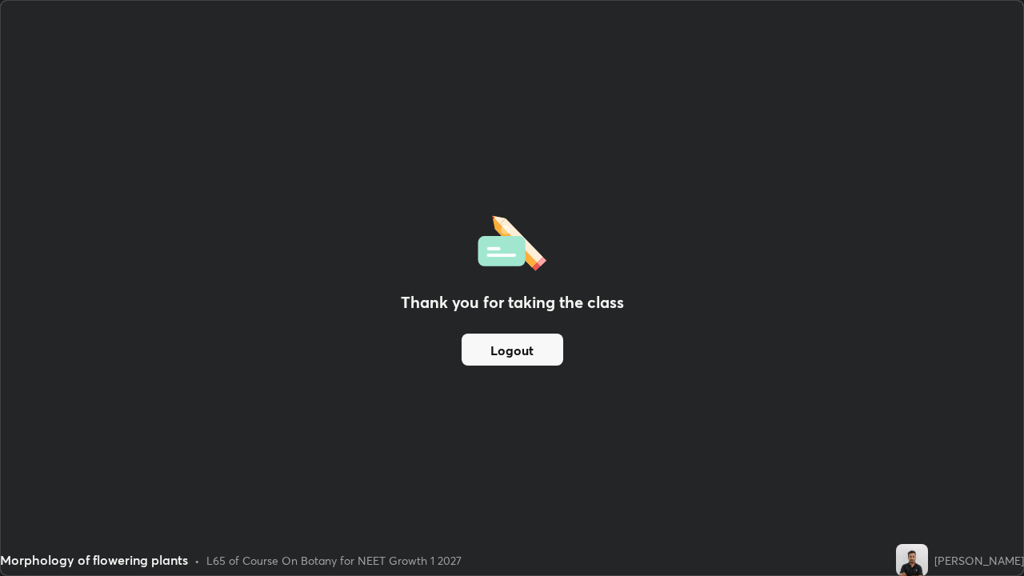
click at [519, 359] on button "Logout" at bounding box center [513, 350] width 102 height 32
click at [524, 358] on button "Logout" at bounding box center [513, 350] width 102 height 32
